Goal: Transaction & Acquisition: Purchase product/service

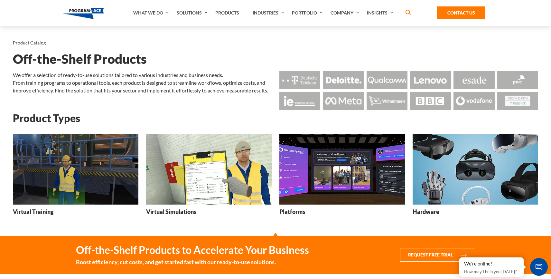
click at [449, 183] on img at bounding box center [476, 169] width 126 height 70
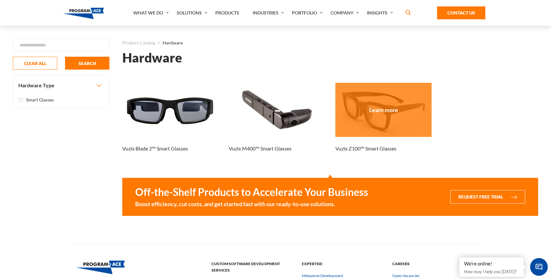
click at [378, 115] on div at bounding box center [383, 110] width 96 height 54
